Goal: Task Accomplishment & Management: Use online tool/utility

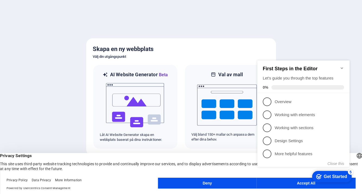
click at [340, 66] on icon "Minimize checklist" at bounding box center [342, 68] width 4 height 4
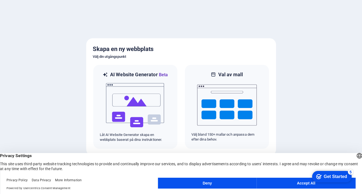
click at [277, 178] on button "Accept All" at bounding box center [306, 182] width 99 height 11
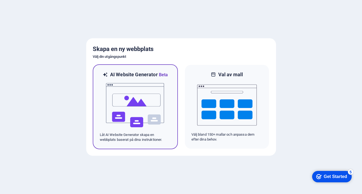
click at [147, 100] on img at bounding box center [135, 105] width 60 height 54
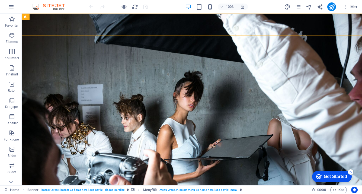
click at [329, 176] on div "Get Started" at bounding box center [335, 176] width 23 height 5
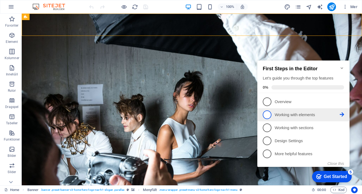
click at [280, 115] on p "Working with elements - incomplete" at bounding box center [307, 115] width 65 height 6
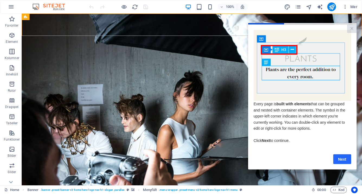
click at [340, 160] on link "Next" at bounding box center [342, 159] width 18 height 10
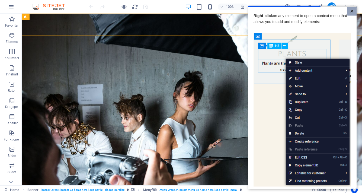
click at [350, 13] on link "×" at bounding box center [351, 11] width 9 height 8
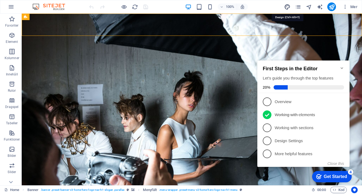
click at [0, 0] on icon "design" at bounding box center [0, 0] width 0 height 0
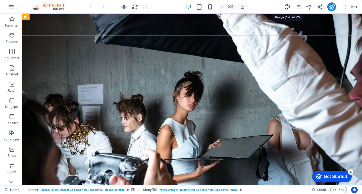
select select "px"
select select "200"
select select "px"
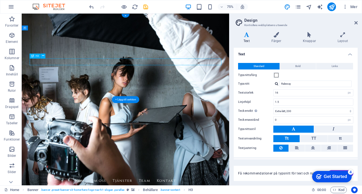
drag, startPoint x: 245, startPoint y: 78, endPoint x: 187, endPoint y: 81, distance: 57.8
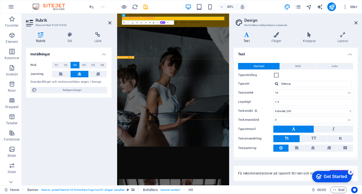
scroll to position [104, 0]
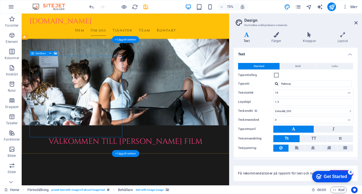
scroll to position [81, 0]
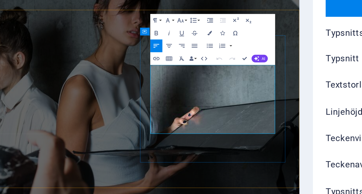
drag, startPoint x: 180, startPoint y: 63, endPoint x: 196, endPoint y: 58, distance: 16.7
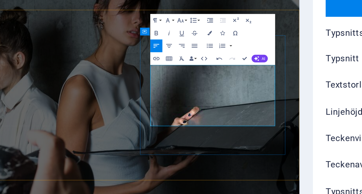
drag, startPoint x: 229, startPoint y: 82, endPoint x: 198, endPoint y: 71, distance: 32.6
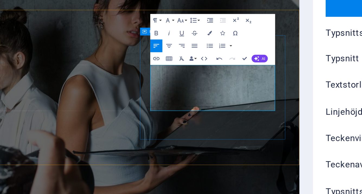
drag, startPoint x: 200, startPoint y: 69, endPoint x: 123, endPoint y: 64, distance: 77.4
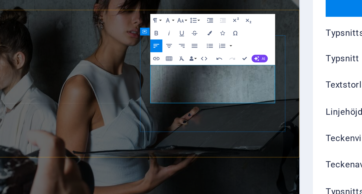
drag, startPoint x: 224, startPoint y: 44, endPoint x: 221, endPoint y: 38, distance: 7.5
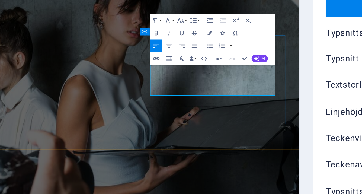
drag, startPoint x: 160, startPoint y: 56, endPoint x: 167, endPoint y: 51, distance: 9.1
drag, startPoint x: 145, startPoint y: 57, endPoint x: 202, endPoint y: 36, distance: 60.8
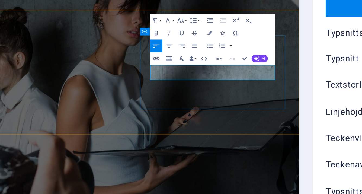
drag, startPoint x: 189, startPoint y: 37, endPoint x: 154, endPoint y: 36, distance: 34.2
drag, startPoint x: 145, startPoint y: 44, endPoint x: 206, endPoint y: 38, distance: 61.3
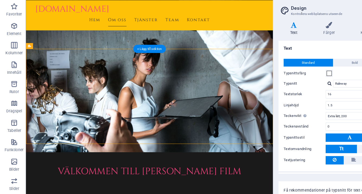
scroll to position [60, 0]
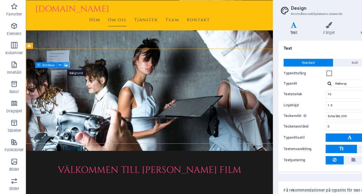
click at [55, 69] on icon at bounding box center [55, 68] width 3 height 4
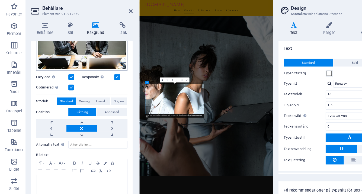
scroll to position [0, 0]
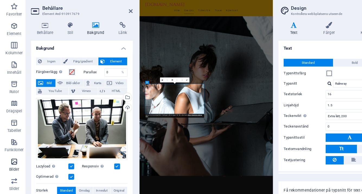
click at [16, 146] on span "Bilder" at bounding box center [12, 152] width 24 height 13
click at [12, 149] on icon "button" at bounding box center [12, 149] width 7 height 7
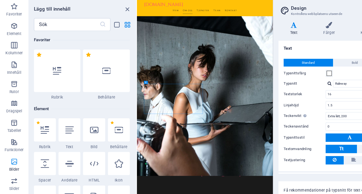
scroll to position [2748, 0]
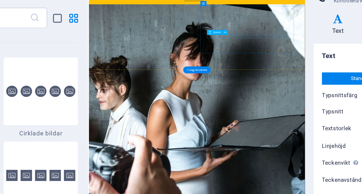
scroll to position [199, 0]
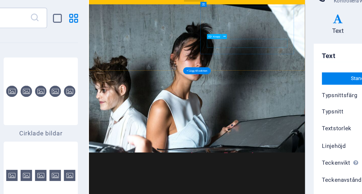
click at [186, 44] on icon at bounding box center [186, 44] width 1 height 2
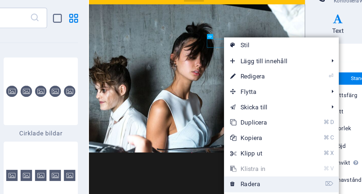
click at [198, 122] on link "⌦ Radera" at bounding box center [206, 122] width 40 height 8
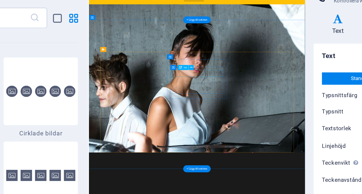
scroll to position [256, 0]
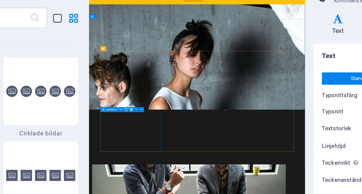
click at [137, 83] on icon at bounding box center [137, 83] width 1 height 2
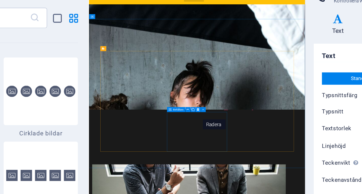
click at [172, 83] on icon at bounding box center [172, 83] width 1 height 2
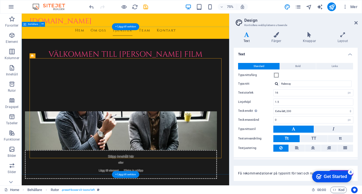
scroll to position [190, 0]
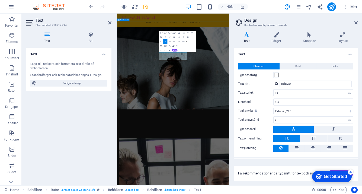
scroll to position [290, 0]
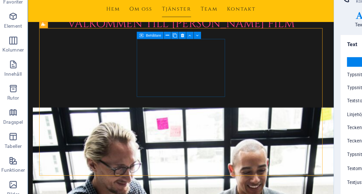
scroll to position [210, 0]
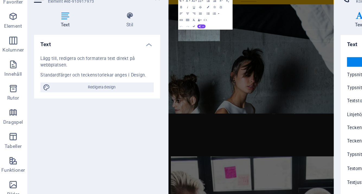
scroll to position [310, 0]
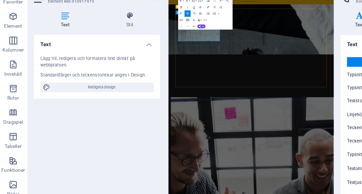
drag, startPoint x: 234, startPoint y: 78, endPoint x: 197, endPoint y: 67, distance: 38.3
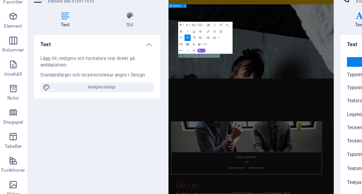
scroll to position [267, 0]
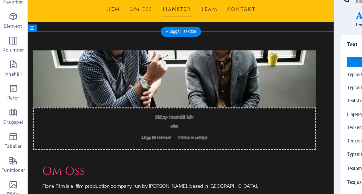
scroll to position [167, 0]
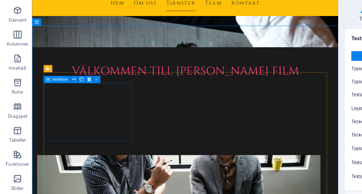
click at [60, 82] on icon at bounding box center [60, 82] width 2 height 4
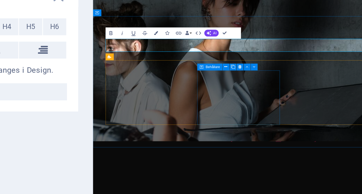
scroll to position [191, 0]
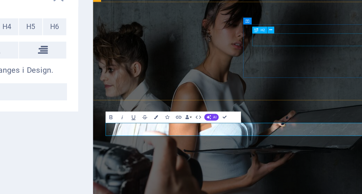
scroll to position [109, 0]
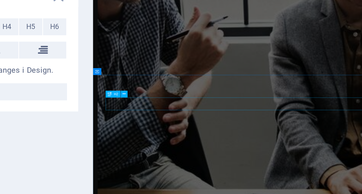
scroll to position [556, 0]
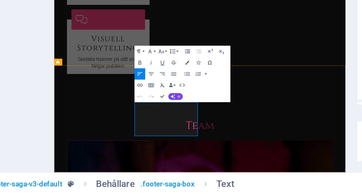
drag, startPoint x: 179, startPoint y: 102, endPoint x: 157, endPoint y: 103, distance: 22.2
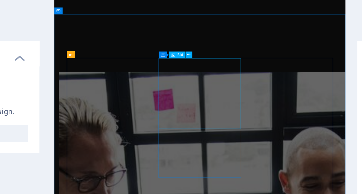
scroll to position [375, 0]
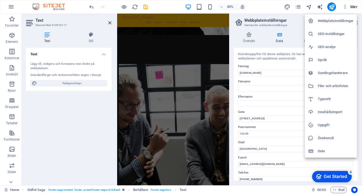
click at [332, 20] on h6 "Webbplatsinställningar" at bounding box center [336, 21] width 36 height 7
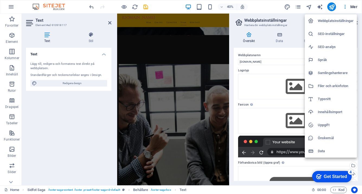
click at [343, 7] on div at bounding box center [181, 97] width 362 height 194
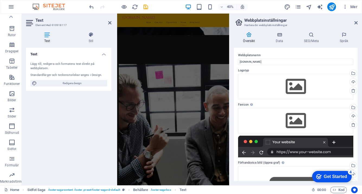
scroll to position [0, 0]
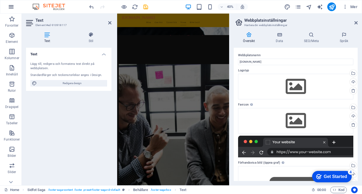
click at [0, 0] on icon "button" at bounding box center [0, 0] width 0 height 0
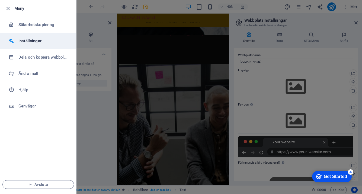
click at [29, 39] on h6 "Inställningar" at bounding box center [43, 41] width 50 height 7
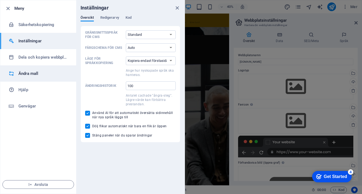
click at [29, 74] on h6 "Ändra mall" at bounding box center [43, 73] width 50 height 7
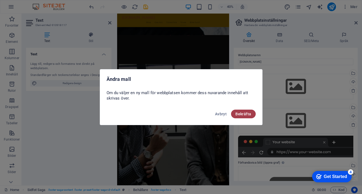
click at [244, 116] on span "Bekräfta" at bounding box center [243, 114] width 16 height 4
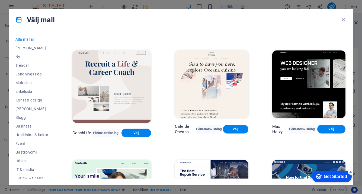
scroll to position [498, 0]
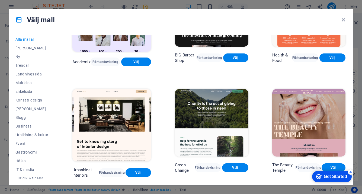
click at [291, 90] on img at bounding box center [308, 122] width 73 height 67
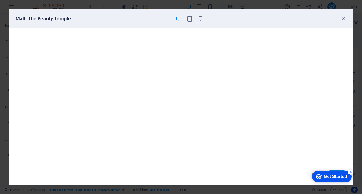
click at [329, 175] on div "Get Started" at bounding box center [335, 176] width 23 height 5
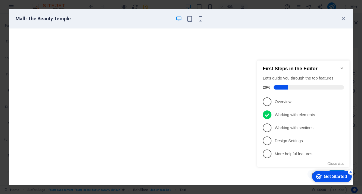
click at [342, 66] on icon "Minimize checklist" at bounding box center [342, 68] width 4 height 4
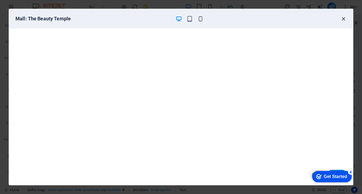
click at [342, 17] on icon "button" at bounding box center [343, 19] width 6 height 6
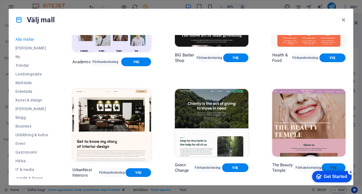
click at [336, 165] on span "Välj" at bounding box center [333, 167] width 15 height 4
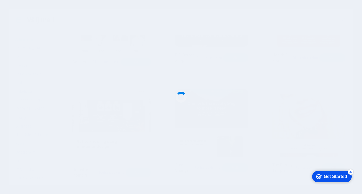
scroll to position [645, 0]
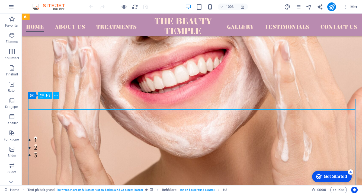
scroll to position [36, 0]
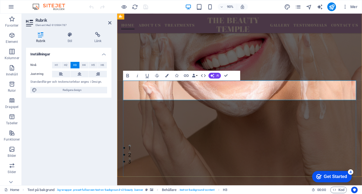
drag, startPoint x: 170, startPoint y: 105, endPoint x: 125, endPoint y: 94, distance: 46.1
drag, startPoint x: 190, startPoint y: 92, endPoint x: 123, endPoint y: 94, distance: 67.0
click at [123, 93] on div "FIONA FILM IS A FILMPRODUCTION COMPANY BASED IN STOCKHOLM. The Beauty Temple" at bounding box center [253, 86] width 272 height 217
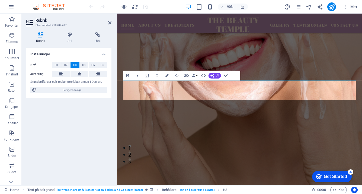
scroll to position [47, 0]
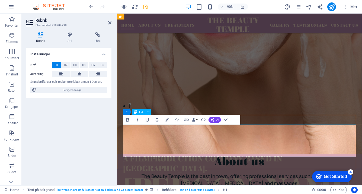
scroll to position [31, 0]
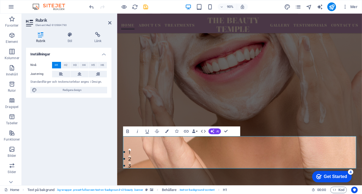
click at [283, 107] on figure at bounding box center [253, 112] width 272 height 217
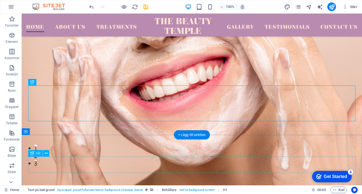
scroll to position [96, 0]
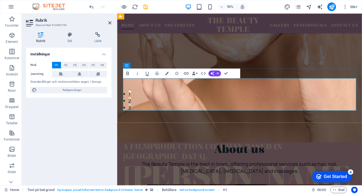
click at [329, 69] on figure at bounding box center [253, 48] width 272 height 217
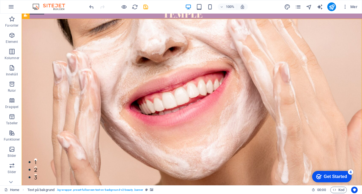
scroll to position [0, 0]
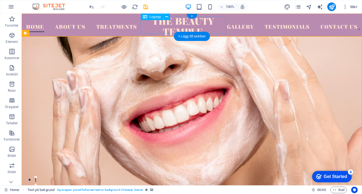
click at [190, 25] on div at bounding box center [183, 26] width 85 height 17
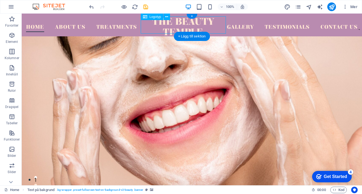
click at [190, 25] on div at bounding box center [183, 26] width 85 height 17
select select "px"
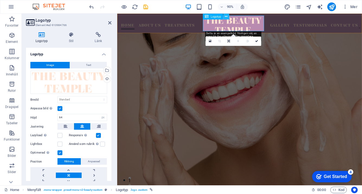
click at [224, 18] on button at bounding box center [226, 17] width 6 height 6
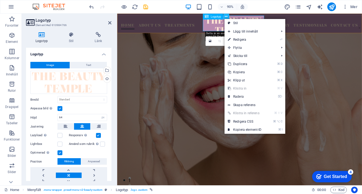
click at [224, 18] on button at bounding box center [226, 17] width 6 height 6
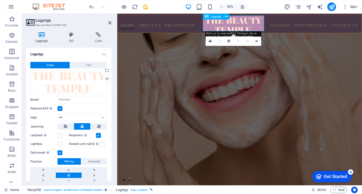
click at [229, 32] on div at bounding box center [246, 26] width 68 height 17
click at [269, 28] on div at bounding box center [246, 26] width 68 height 17
click at [266, 29] on div at bounding box center [246, 26] width 68 height 17
click at [263, 30] on div at bounding box center [246, 26] width 68 height 17
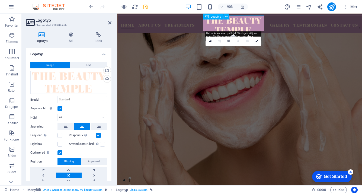
click at [266, 29] on div at bounding box center [246, 26] width 68 height 17
click at [265, 28] on div at bounding box center [246, 26] width 68 height 17
click at [269, 27] on div at bounding box center [246, 26] width 68 height 17
click at [257, 40] on icon at bounding box center [256, 41] width 3 height 3
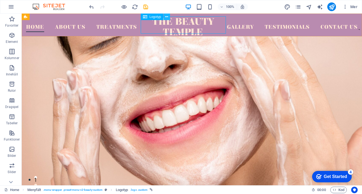
click at [166, 18] on icon at bounding box center [166, 17] width 3 height 6
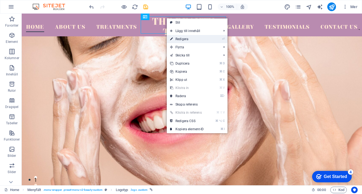
click at [181, 39] on link "⏎ Redigera" at bounding box center [187, 39] width 40 height 8
select select "px"
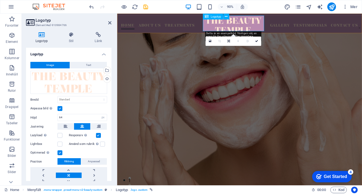
click at [253, 27] on div at bounding box center [246, 26] width 68 height 17
click at [229, 41] on icon at bounding box center [228, 41] width 2 height 3
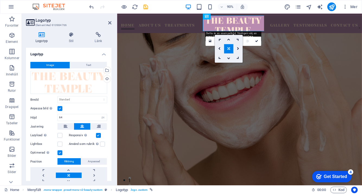
click at [229, 41] on link at bounding box center [228, 39] width 9 height 9
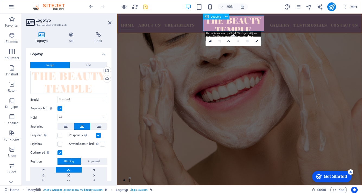
click at [265, 27] on div at bounding box center [246, 26] width 68 height 17
click at [226, 17] on icon at bounding box center [226, 16] width 3 height 5
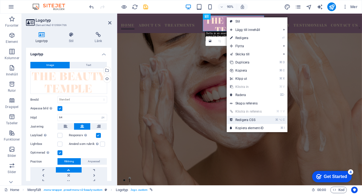
click at [246, 120] on link "⌘ ⌥ C Redigera CSS" at bounding box center [247, 120] width 40 height 8
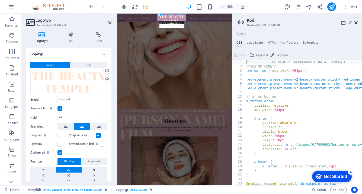
click at [357, 22] on icon at bounding box center [355, 23] width 3 height 4
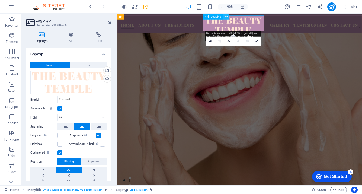
click at [227, 16] on icon at bounding box center [226, 16] width 3 height 5
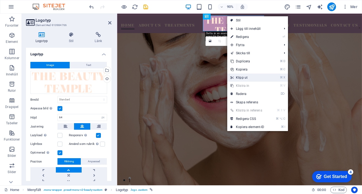
click at [241, 79] on link "⌘ X Klipp ut" at bounding box center [247, 77] width 40 height 8
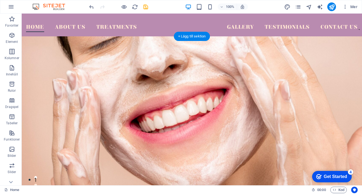
click at [220, 60] on figure at bounding box center [192, 144] width 340 height 217
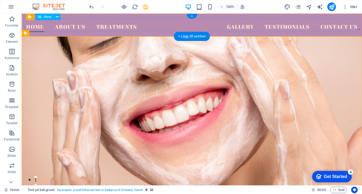
click at [122, 27] on nav "Home About Us Treatments Gallery Testimonials Contact Us" at bounding box center [191, 25] width 331 height 14
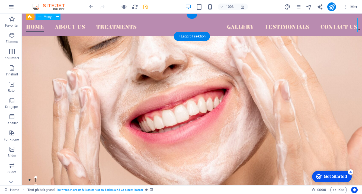
click at [122, 27] on nav "Home About Us Treatments Gallery Testimonials Contact Us" at bounding box center [191, 25] width 331 height 14
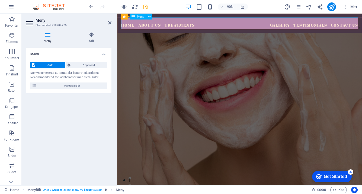
click at [175, 26] on nav "Home About Us Treatments Gallery Testimonials Contact Us" at bounding box center [252, 24] width 263 height 13
click at [198, 24] on nav "Home About Us Treatments Gallery Testimonials Contact Us" at bounding box center [252, 24] width 263 height 13
click at [150, 17] on icon at bounding box center [149, 16] width 3 height 5
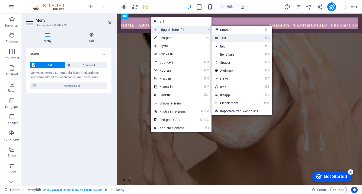
click at [224, 39] on link "⌘ 2 Text" at bounding box center [231, 38] width 40 height 8
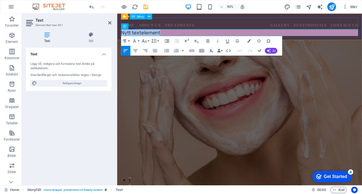
click at [191, 26] on nav "Home About Us Treatments Gallery Testimonials Contact Us" at bounding box center [252, 24] width 263 height 13
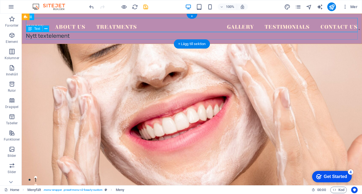
click at [128, 35] on div "Nytt textelement" at bounding box center [191, 36] width 331 height 8
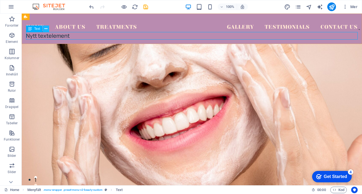
click at [46, 28] on icon at bounding box center [45, 29] width 3 height 6
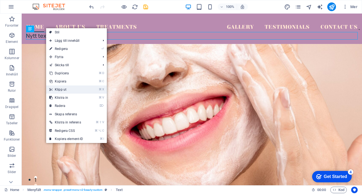
click at [64, 90] on link "⌘ X Klipp ut" at bounding box center [66, 89] width 40 height 8
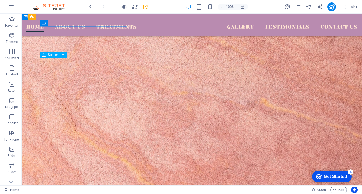
scroll to position [1859, 0]
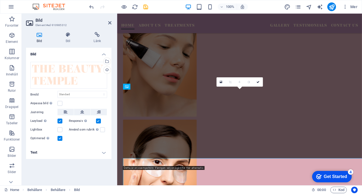
scroll to position [1763, 0]
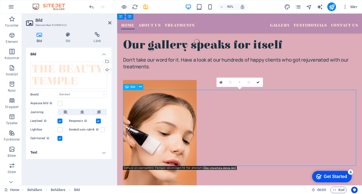
drag, startPoint x: 285, startPoint y: 153, endPoint x: 216, endPoint y: 137, distance: 70.7
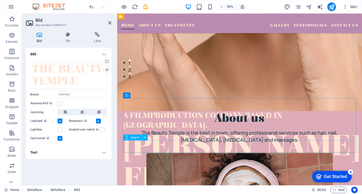
scroll to position [0, 0]
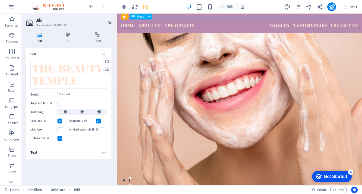
click at [192, 26] on nav "Home About Us Treatments Gallery Testimonials Contact Us" at bounding box center [252, 24] width 263 height 13
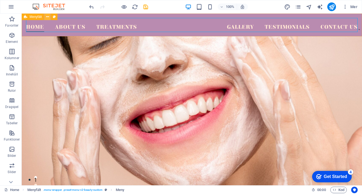
click at [45, 16] on button at bounding box center [47, 17] width 7 height 7
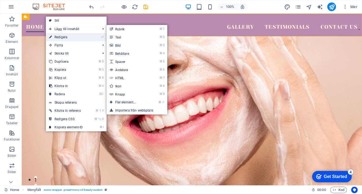
click at [58, 38] on link "⏎ Redigera" at bounding box center [66, 37] width 40 height 8
click at [88, 28] on nav "Home About Us Treatments Gallery Testimonials Contact Us" at bounding box center [191, 25] width 331 height 14
select select "header"
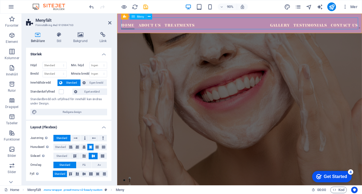
click at [157, 27] on nav "Home About Us Treatments Gallery Testimonials Contact Us" at bounding box center [252, 24] width 263 height 13
click at [191, 26] on nav "Home About Us Treatments Gallery Testimonials Contact Us" at bounding box center [252, 24] width 263 height 13
click at [196, 26] on nav "Home About Us Treatments Gallery Testimonials Contact Us" at bounding box center [252, 24] width 263 height 13
click at [203, 26] on nav "Home About Us Treatments Gallery Testimonials Contact Us" at bounding box center [252, 24] width 263 height 13
click at [202, 25] on nav "Home About Us Treatments Gallery Testimonials Contact Us" at bounding box center [252, 24] width 263 height 13
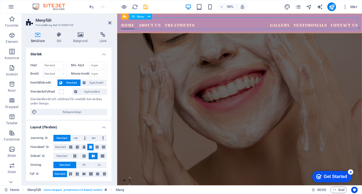
click at [202, 25] on nav "Home About Us Treatments Gallery Testimonials Contact Us" at bounding box center [252, 24] width 263 height 13
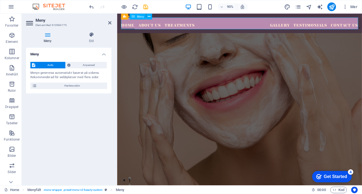
click at [198, 25] on nav "Home About Us Treatments Gallery Testimonials Contact Us" at bounding box center [252, 24] width 263 height 13
click at [190, 25] on nav "Home About Us Treatments Gallery Testimonials Contact Us" at bounding box center [252, 24] width 263 height 13
click at [91, 65] on span "Anpassad" at bounding box center [88, 65] width 33 height 7
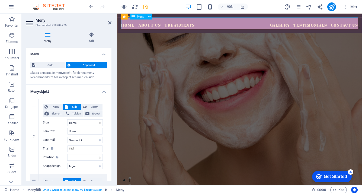
click at [188, 27] on nav "Home About Us Treatments Gallery Testimonials Contact Us" at bounding box center [252, 24] width 263 height 13
click at [150, 17] on icon at bounding box center [149, 16] width 3 height 5
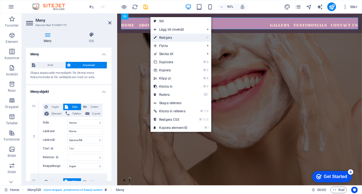
click at [170, 36] on link "⏎ Redigera" at bounding box center [170, 38] width 40 height 8
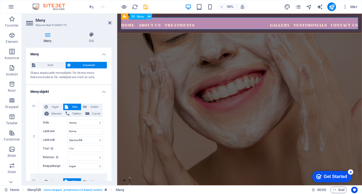
click at [150, 16] on icon at bounding box center [149, 16] width 3 height 5
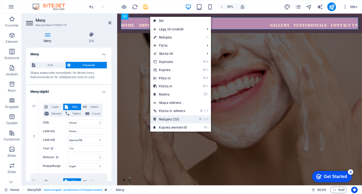
click at [170, 119] on link "⌘ ⌥ C Redigera CSS" at bounding box center [170, 119] width 40 height 8
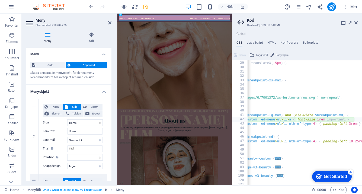
scroll to position [0, 56]
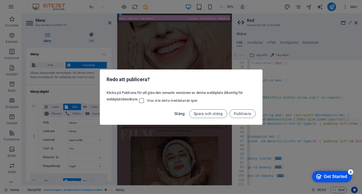
click at [180, 113] on span "Stäng" at bounding box center [179, 113] width 11 height 4
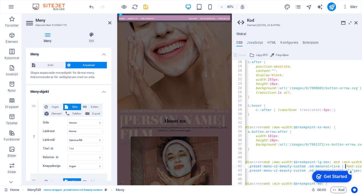
scroll to position [0, 0]
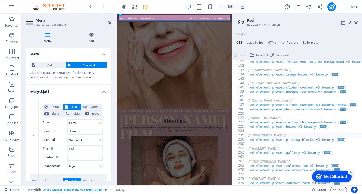
click at [262, 134] on div ".ed-element.preset-fullscreen-text-on-background-v2-beauty { ... } /*Treatments…" at bounding box center [338, 126] width 183 height 134
type textarea "/*TREATMENTS PAGE*/"
click at [262, 134] on div ".ed-element.preset-fullscreen-text-on-background-v2-beauty { ... } /*Treatments…" at bounding box center [338, 126] width 183 height 134
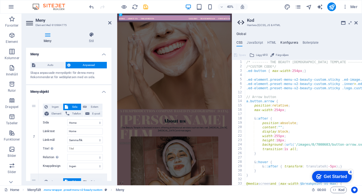
click at [288, 42] on h4 "Konfigurera" at bounding box center [289, 44] width 18 height 6
type textarea "$color-background: #ddacb8;"
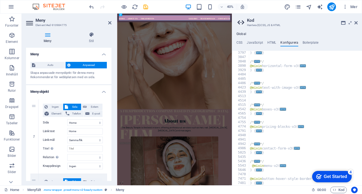
scroll to position [551, 0]
click at [271, 43] on h4 "HTML" at bounding box center [271, 44] width 9 height 6
type textarea "<a href="#main-content" class="wv-link-content button">Skip to main content</a>"
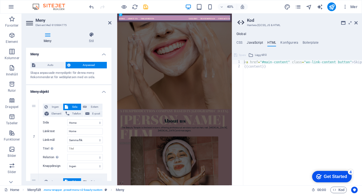
click at [254, 43] on h4 "JavaScript" at bounding box center [255, 44] width 16 height 6
type textarea "/* JS for preset "Call to Action - Signup" */"
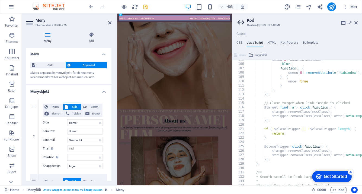
scroll to position [453, 0]
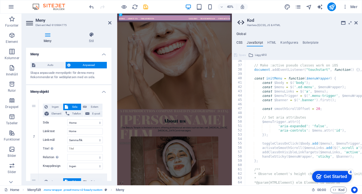
click at [239, 43] on h4 "CSS" at bounding box center [239, 44] width 6 height 6
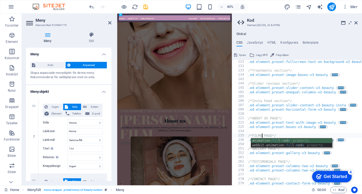
type textarea "/*FILMER PAGE*/"
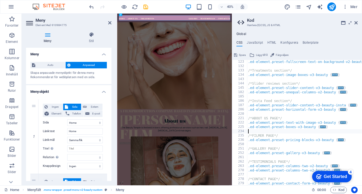
click at [310, 132] on div ".ed-element.preset-fullscreen-text-on-background-v2-beauty { ... } /*Treatments…" at bounding box center [338, 127] width 183 height 134
click at [298, 136] on div ".ed-element.preset-fullscreen-text-on-background-v2-beauty { ... } /*Treatments…" at bounding box center [338, 127] width 183 height 134
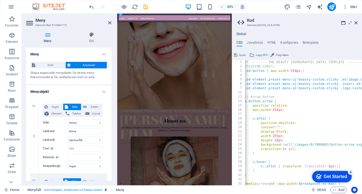
type textarea "/*FILMER PAGE*/"
click at [238, 53] on button "Spara" at bounding box center [239, 55] width 13 height 7
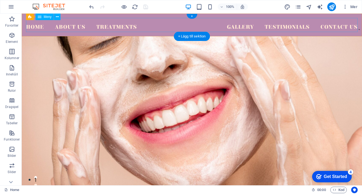
click at [114, 27] on nav "Home About Us Treatments Gallery Testimonials Contact Us" at bounding box center [191, 25] width 331 height 14
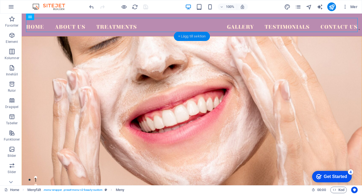
click at [192, 34] on div "+ Lägg till sektion" at bounding box center [192, 36] width 36 height 9
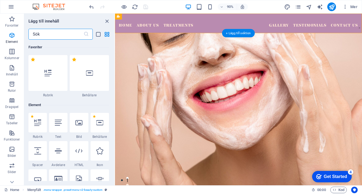
scroll to position [948, 0]
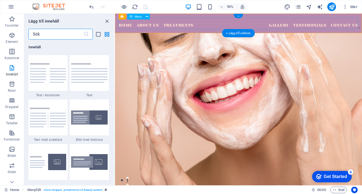
click at [328, 27] on nav "Home About Us Treatments Gallery Testimonials Contact Us" at bounding box center [252, 24] width 266 height 13
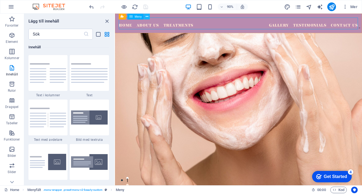
click at [147, 16] on icon at bounding box center [147, 16] width 3 height 5
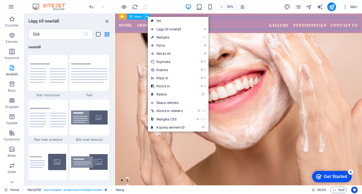
click at [147, 16] on icon at bounding box center [147, 16] width 3 height 5
click at [167, 120] on link "⌘ ⌥ C Redigera CSS" at bounding box center [168, 119] width 40 height 8
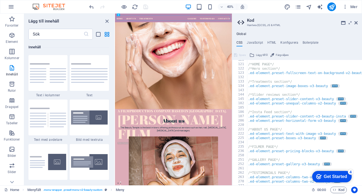
scroll to position [235, 0]
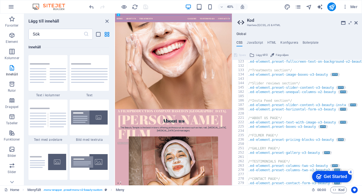
click at [341, 140] on span "..." at bounding box center [341, 139] width 6 height 3
type textarea ".ed-element.preset-pricing-blocks-v3-beauty {"
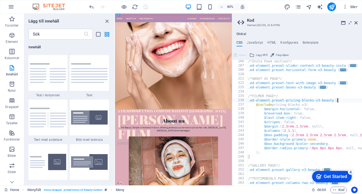
scroll to position [233, 0]
